Goal: Task Accomplishment & Management: Use online tool/utility

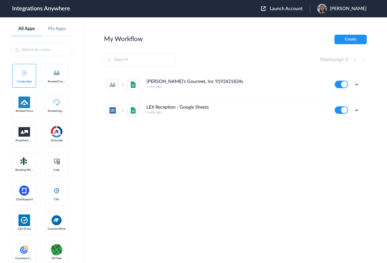
click at [285, 5] on div "Launch Account Rosemary Korsos My Account Logout" at bounding box center [316, 9] width 111 height 10
click at [284, 8] on span "Launch Account" at bounding box center [286, 8] width 33 height 5
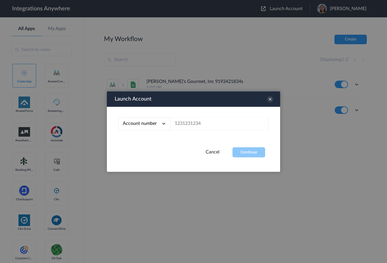
click at [188, 116] on div "Account number Account number Email address" at bounding box center [193, 127] width 173 height 40
click at [189, 125] on input "text" at bounding box center [219, 123] width 98 height 13
paste input "8667996998"
click at [254, 158] on div "Launch Account Account number Account number Email address 8667996998 Cancel Co…" at bounding box center [193, 131] width 173 height 81
click at [253, 152] on button "Continue" at bounding box center [248, 152] width 33 height 10
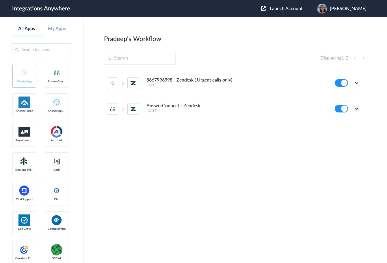
click at [358, 106] on icon at bounding box center [356, 109] width 6 height 6
click at [345, 120] on li "Edit" at bounding box center [341, 122] width 38 height 11
click at [279, 8] on span "Launch Account" at bounding box center [286, 8] width 33 height 5
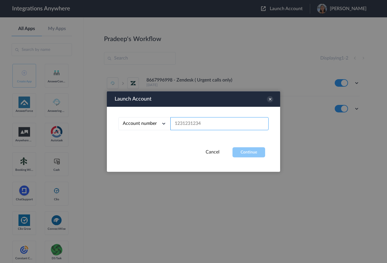
click at [188, 123] on input "text" at bounding box center [219, 123] width 98 height 13
paste input "8667996998"
click at [256, 152] on button "Continue" at bounding box center [248, 152] width 33 height 10
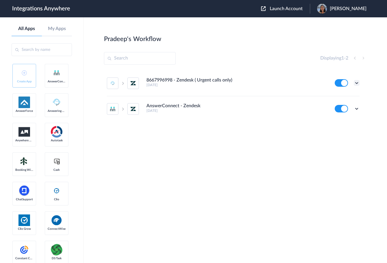
click at [356, 84] on icon at bounding box center [356, 83] width 6 height 6
click at [340, 107] on link "Task history" at bounding box center [340, 107] width 28 height 4
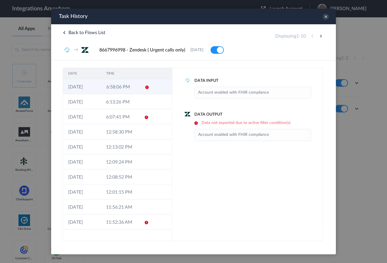
click at [124, 87] on td "6:58:06 PM" at bounding box center [120, 86] width 38 height 15
click at [327, 18] on icon at bounding box center [325, 17] width 6 height 6
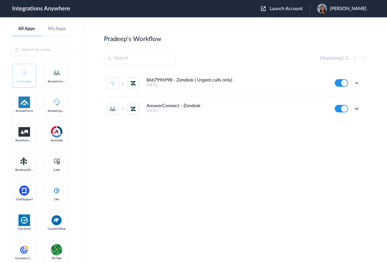
click at [356, 108] on icon at bounding box center [356, 109] width 6 height 6
click at [341, 132] on link "Task history" at bounding box center [340, 132] width 28 height 4
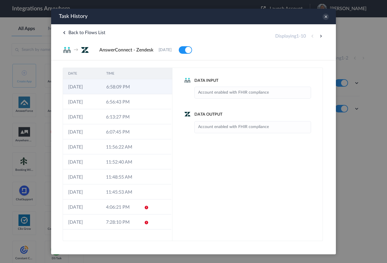
click at [124, 85] on td "6:58:09 PM" at bounding box center [120, 86] width 38 height 15
click at [325, 18] on icon at bounding box center [325, 17] width 6 height 6
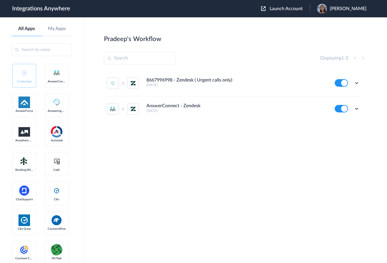
click at [294, 8] on span "Launch Account" at bounding box center [286, 8] width 33 height 5
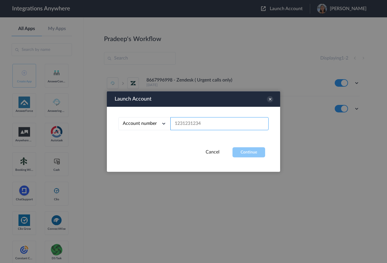
click at [195, 123] on input "text" at bounding box center [219, 123] width 98 height 13
paste input "8667996998"
type input "8667996998"
click at [242, 148] on button "Continue" at bounding box center [248, 152] width 33 height 10
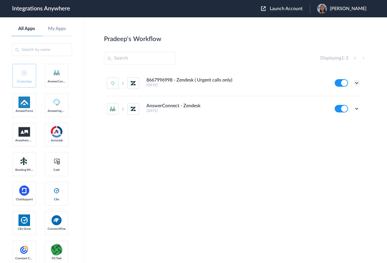
click at [356, 83] on icon at bounding box center [356, 83] width 6 height 6
click at [339, 106] on link "Task history" at bounding box center [340, 107] width 28 height 4
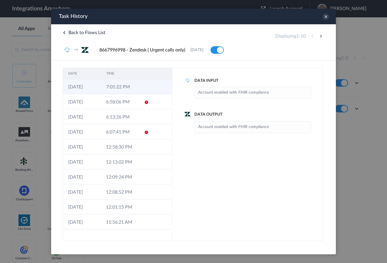
click at [140, 83] on td at bounding box center [144, 86] width 11 height 15
click at [327, 16] on icon at bounding box center [325, 17] width 6 height 6
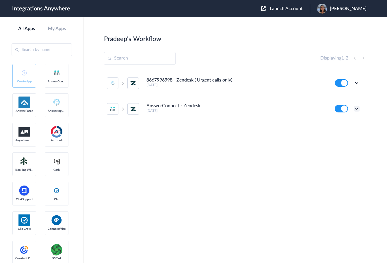
click at [356, 108] on icon at bounding box center [356, 109] width 6 height 6
click at [341, 132] on link "Task history" at bounding box center [340, 132] width 28 height 4
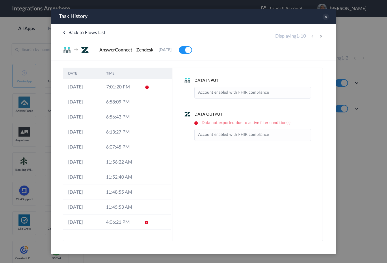
click at [327, 19] on icon at bounding box center [325, 17] width 6 height 6
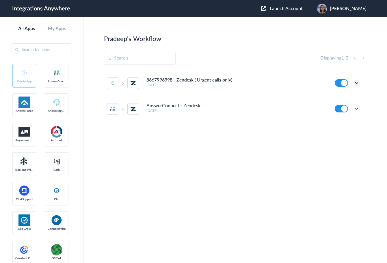
click at [356, 82] on icon at bounding box center [356, 83] width 6 height 6
click at [341, 104] on li "Task history" at bounding box center [341, 107] width 38 height 11
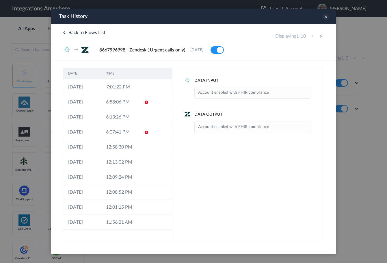
click at [327, 16] on icon at bounding box center [325, 17] width 6 height 6
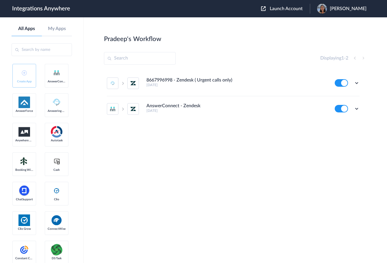
drag, startPoint x: 257, startPoint y: 139, endPoint x: 12, endPoint y: 62, distance: 256.3
click at [255, 137] on div "8667996998 - Zendesk ( Urgent calls only) 22 days ago Edit Task history Delete …" at bounding box center [235, 113] width 263 height 87
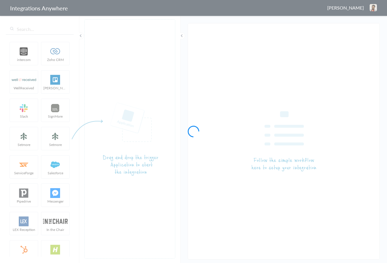
type input "AnswerConnect - Zendesk"
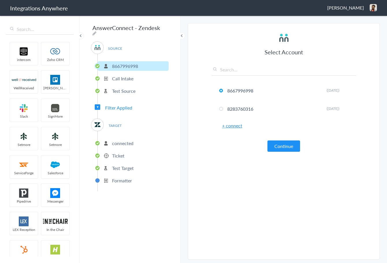
click at [120, 89] on p "Test Source" at bounding box center [123, 90] width 23 height 7
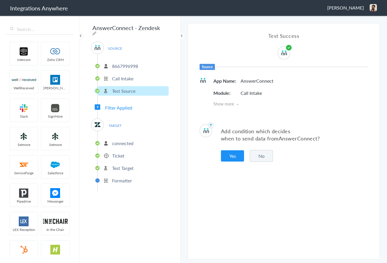
click at [115, 106] on span "Filter Applied" at bounding box center [118, 107] width 27 height 7
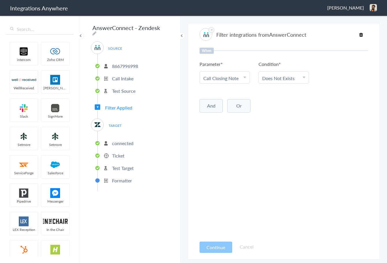
click at [208, 106] on button "And" at bounding box center [210, 105] width 23 height 13
click at [234, 118] on span "Choose Parameter" at bounding box center [222, 117] width 38 height 7
click at [228, 134] on input "text" at bounding box center [225, 133] width 50 height 12
drag, startPoint x: 231, startPoint y: 133, endPoint x: 169, endPoint y: 133, distance: 62.3
click at [178, 0] on body "Integrations Anywhere [PERSON_NAME] Logout Dashboard intercom Zoho CRM WellRece…" at bounding box center [193, 0] width 387 height 0
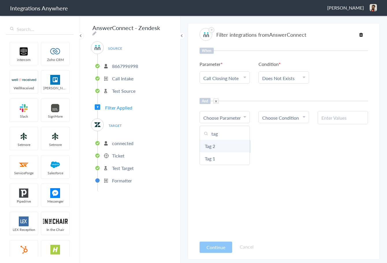
type input "tag"
click at [208, 145] on link "Tag 2" at bounding box center [225, 146] width 50 height 12
click at [261, 117] on link "Choose Condition" at bounding box center [284, 117] width 50 height 12
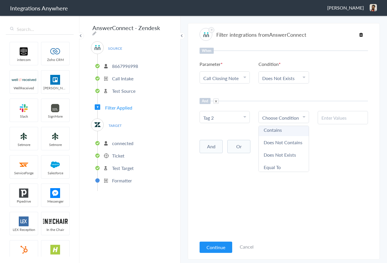
scroll to position [29, 0]
click at [287, 147] on link "Does Not Exists" at bounding box center [284, 142] width 50 height 12
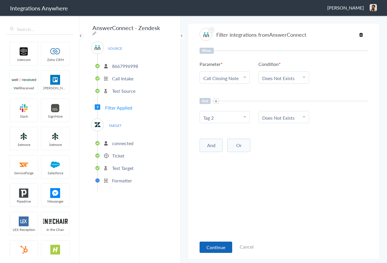
click at [219, 246] on button "Continue" at bounding box center [215, 246] width 33 height 11
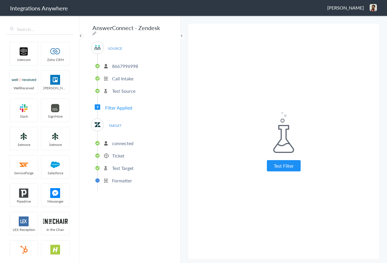
click at [201, 132] on article "Filter integrations from AnswerConnect When Parameter Choose Parameter Call Clo…" at bounding box center [283, 141] width 168 height 230
click at [122, 141] on p "connected" at bounding box center [122, 143] width 21 height 7
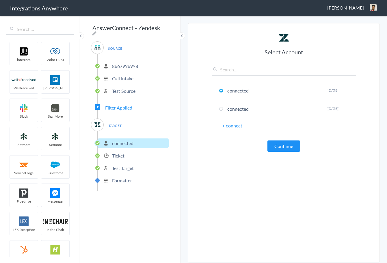
click at [119, 153] on p "Ticket" at bounding box center [118, 155] width 12 height 7
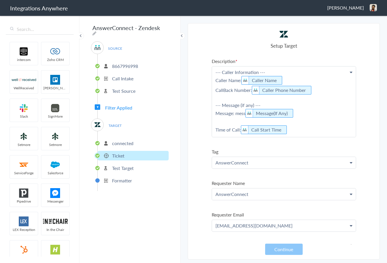
click at [238, 114] on p "--- Caller Information --- Caller Name: Caller Name CallBack Number: Caller Pho…" at bounding box center [284, 101] width 144 height 70
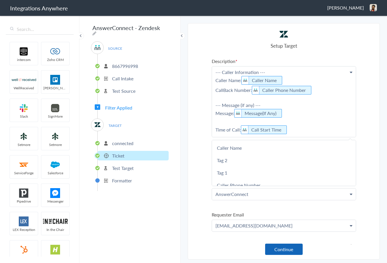
click at [291, 249] on button "Continue" at bounding box center [284, 248] width 38 height 11
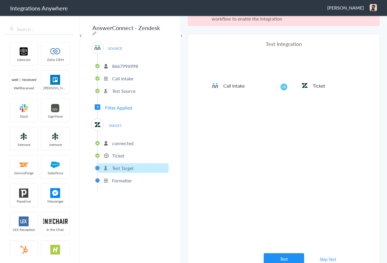
scroll to position [21, 0]
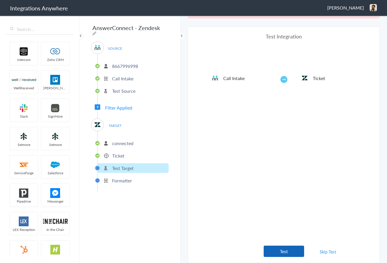
click at [275, 252] on button "Test" at bounding box center [283, 250] width 40 height 11
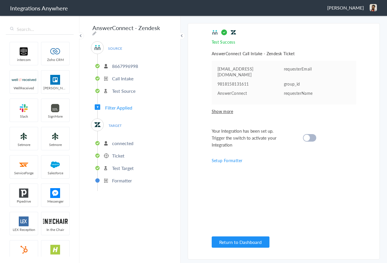
scroll to position [0, 0]
click at [309, 135] on cite at bounding box center [306, 137] width 6 height 6
